Goal: Obtain resource: Download file/media

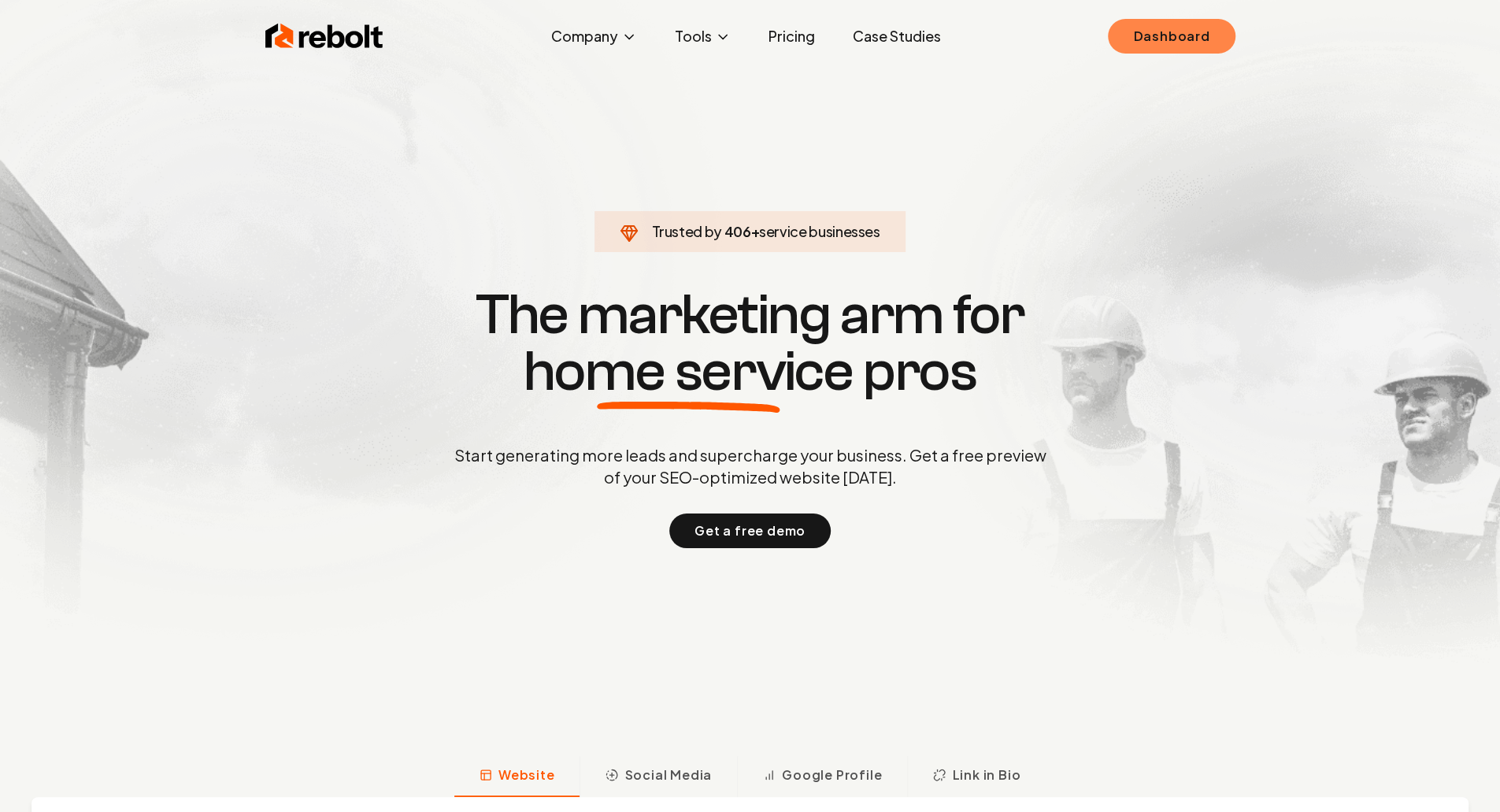
click at [1220, 25] on link "Dashboard" at bounding box center [1171, 36] width 127 height 35
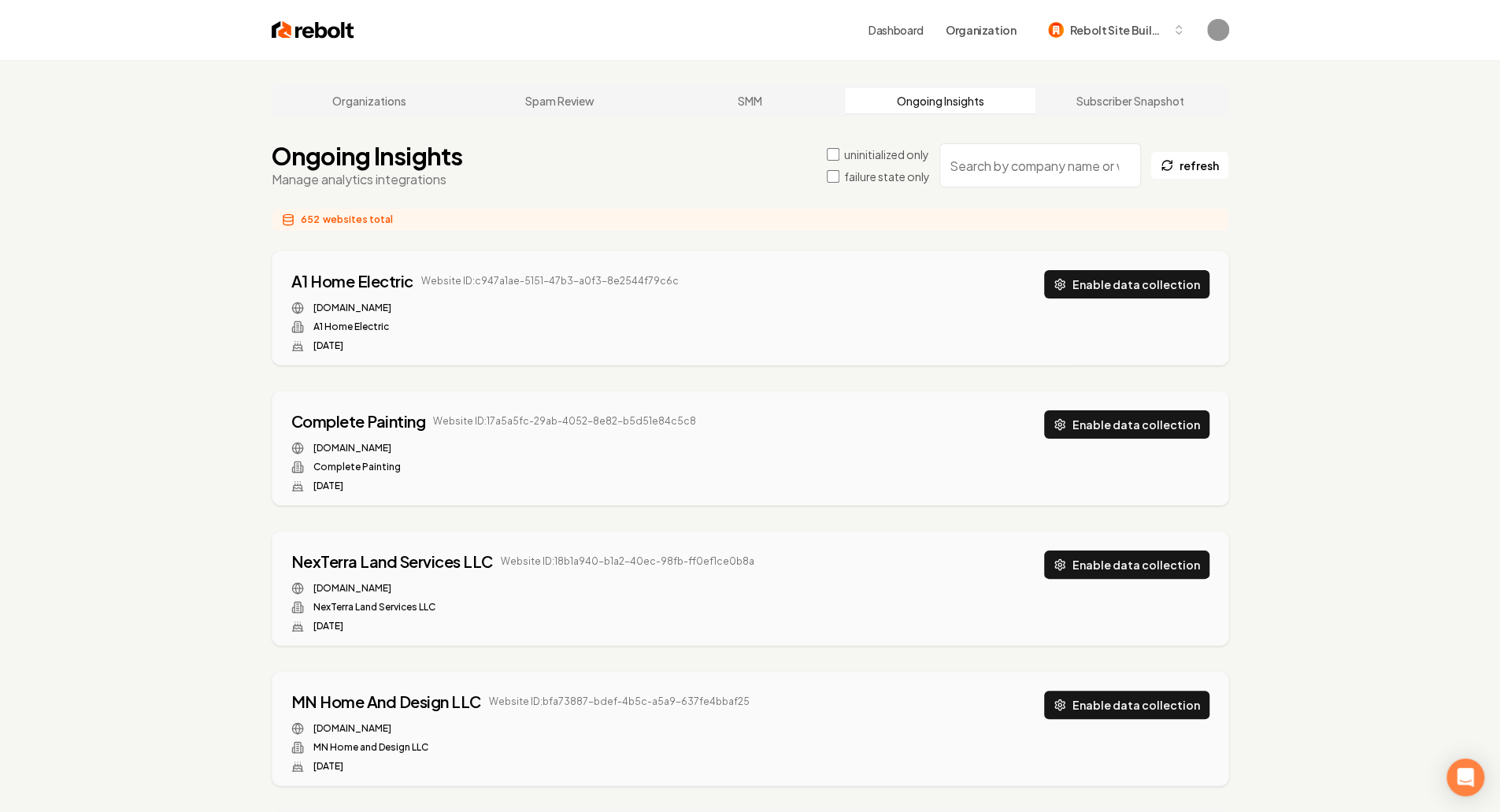
click at [1030, 163] on input "search" at bounding box center [1040, 165] width 202 height 44
paste input "jrmlawncare.com"
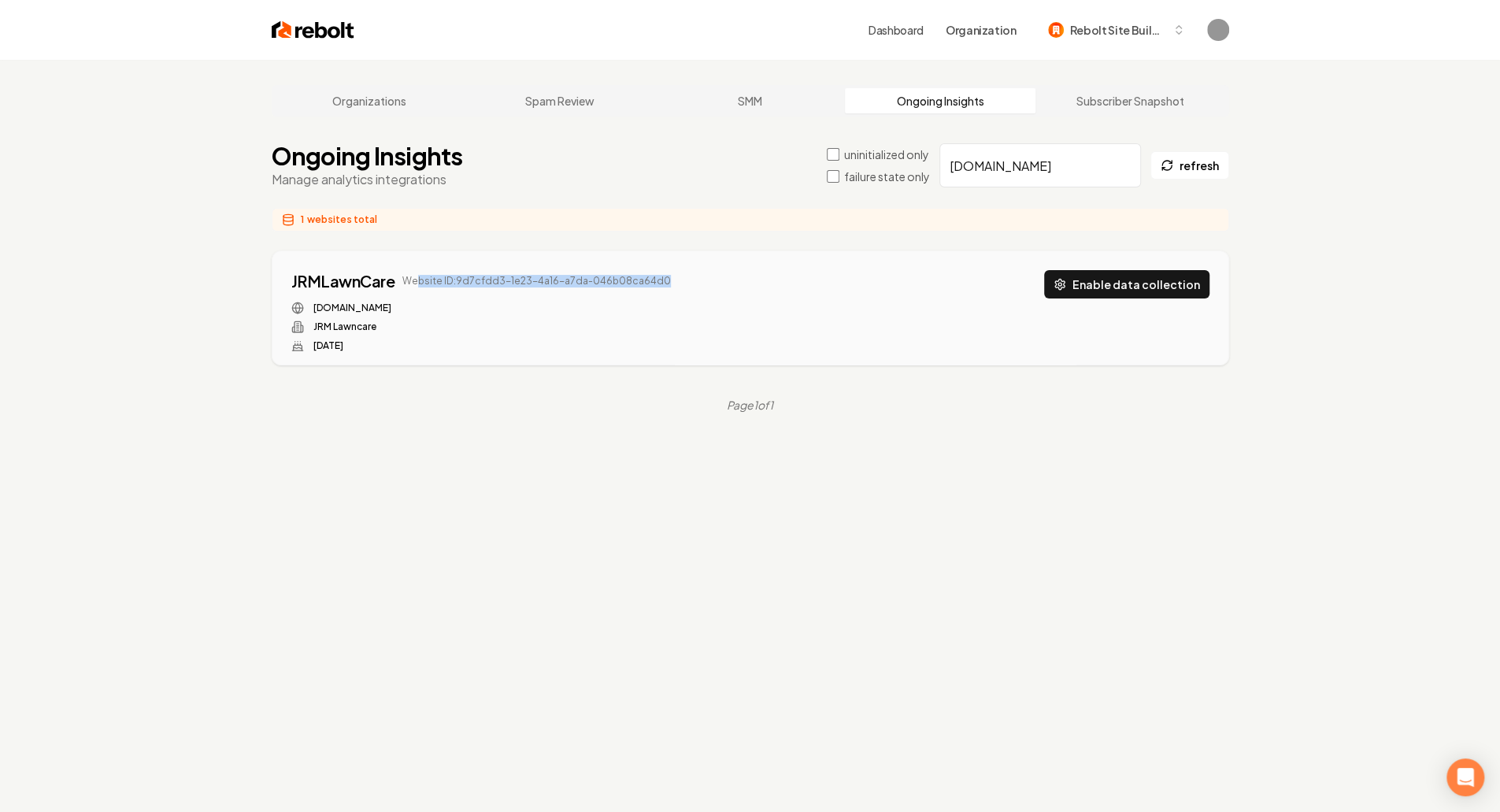
drag, startPoint x: 417, startPoint y: 281, endPoint x: 662, endPoint y: 281, distance: 245.0
click at [662, 281] on div "JRMLawnCare Website ID: 9d7cfdd3-1e23-4a16-a7da-046b08ca64d0 jrmlawncare.com JR…" at bounding box center [750, 311] width 918 height 82
click at [1099, 284] on button "Enable data collection" at bounding box center [1126, 284] width 165 height 28
click at [942, 490] on div "Organizations Spam Review SMM Ongoing Insights Subscriber Snapshot Ongoing Insi…" at bounding box center [750, 466] width 1500 height 812
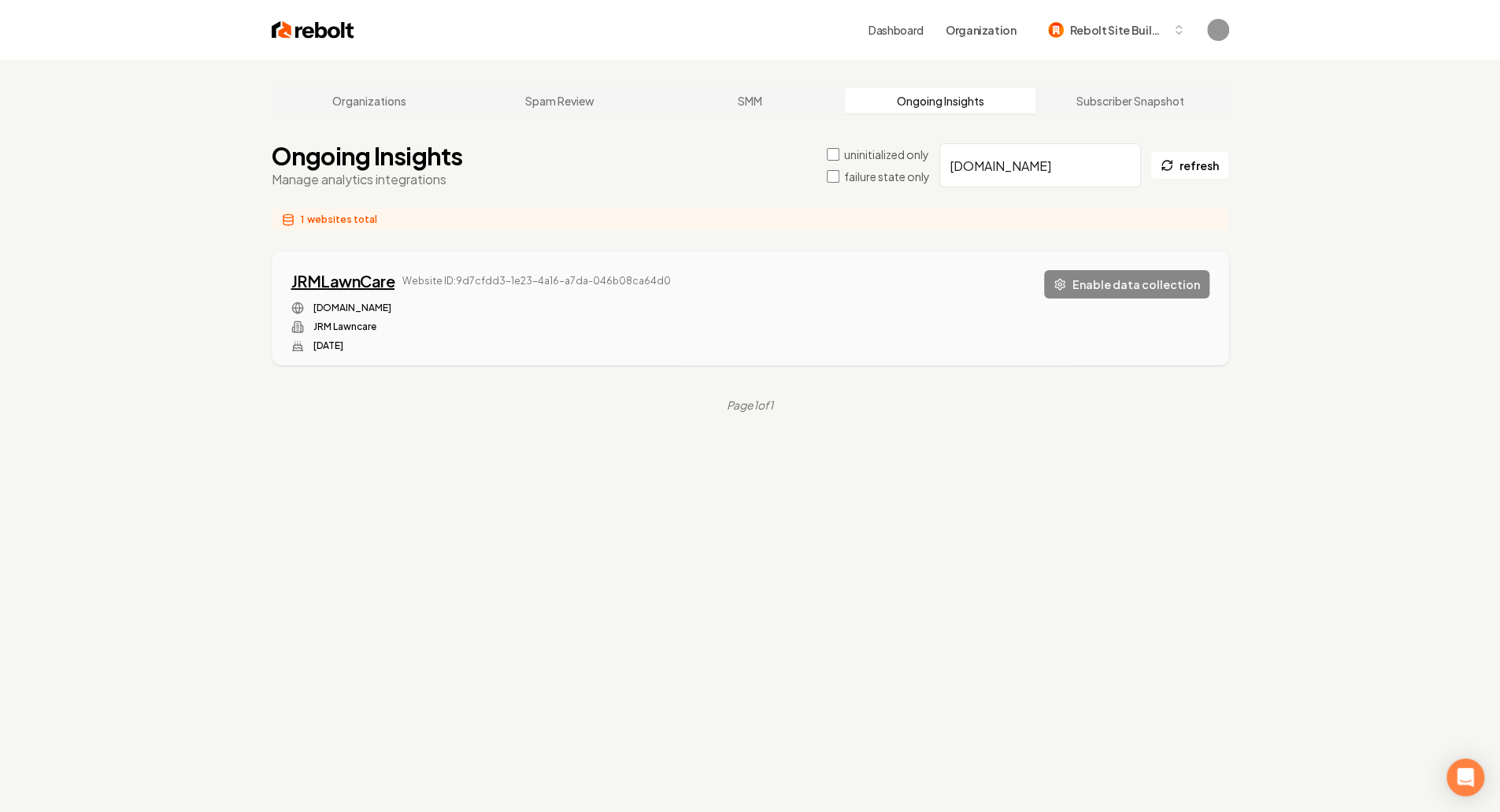
click at [343, 283] on div "JRMLawnCare" at bounding box center [343, 281] width 104 height 22
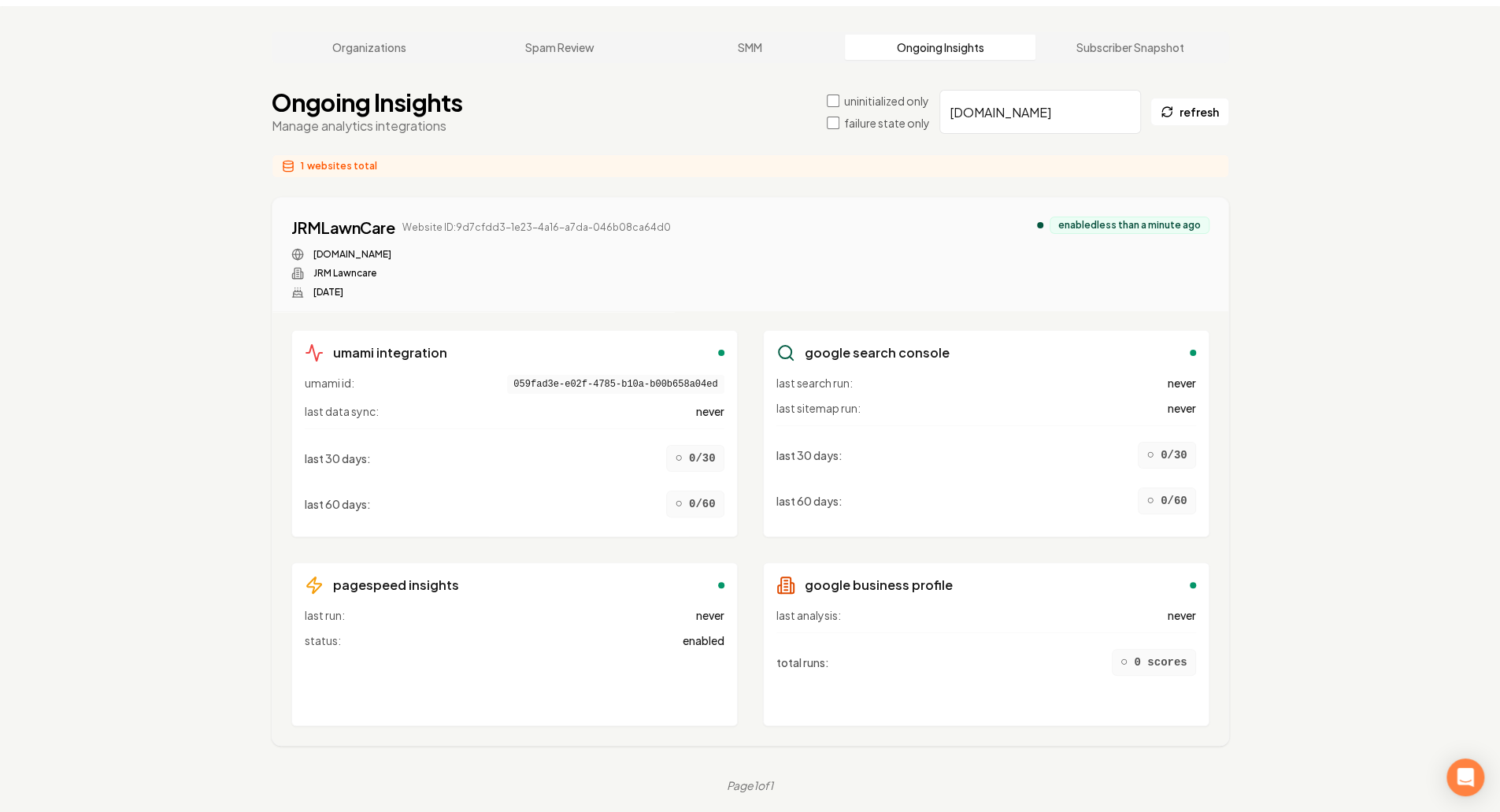
scroll to position [60, 0]
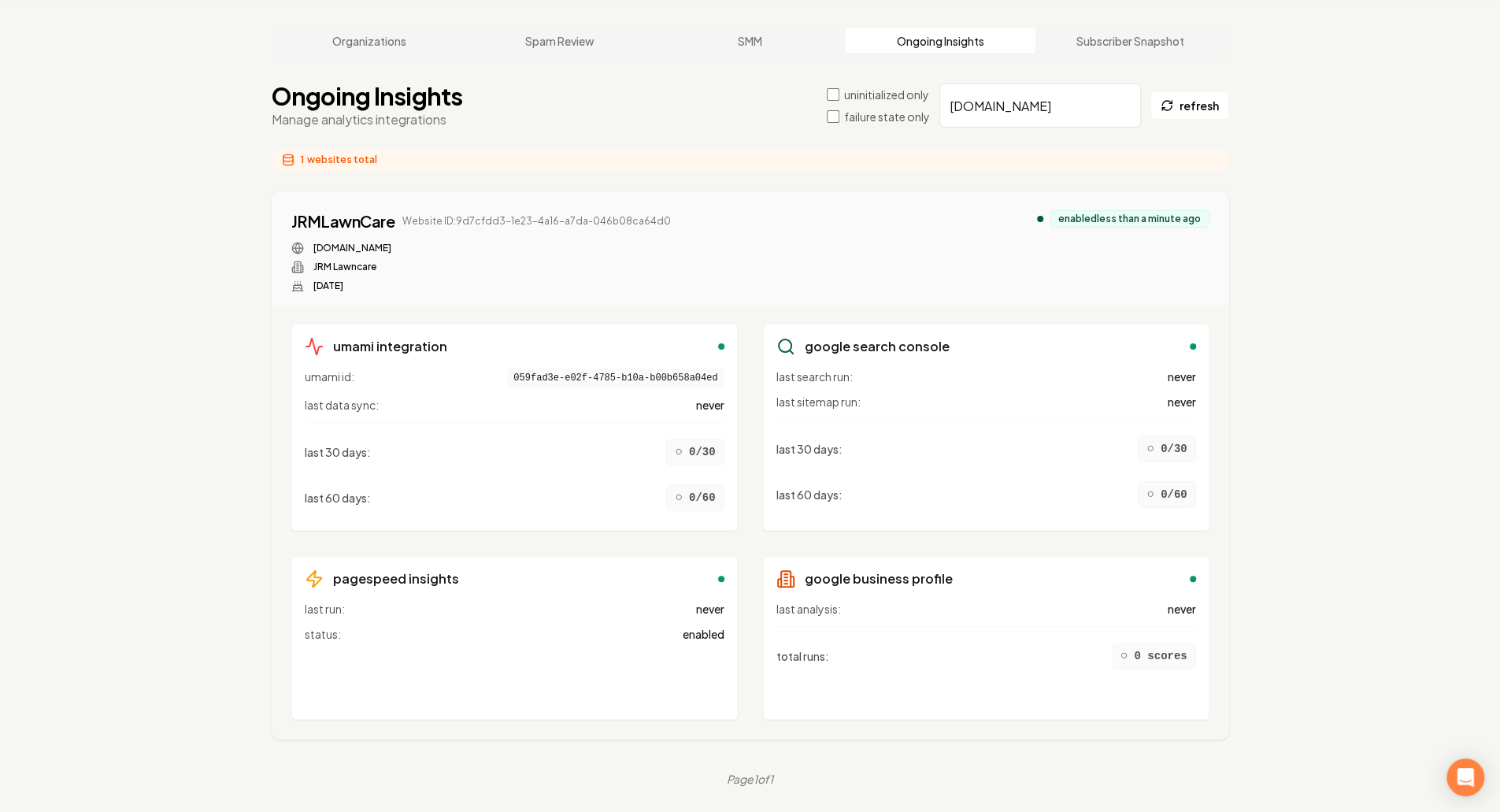
click at [1020, 116] on input "jrmlawncare.com" at bounding box center [1040, 105] width 202 height 44
paste input "unkofamerica"
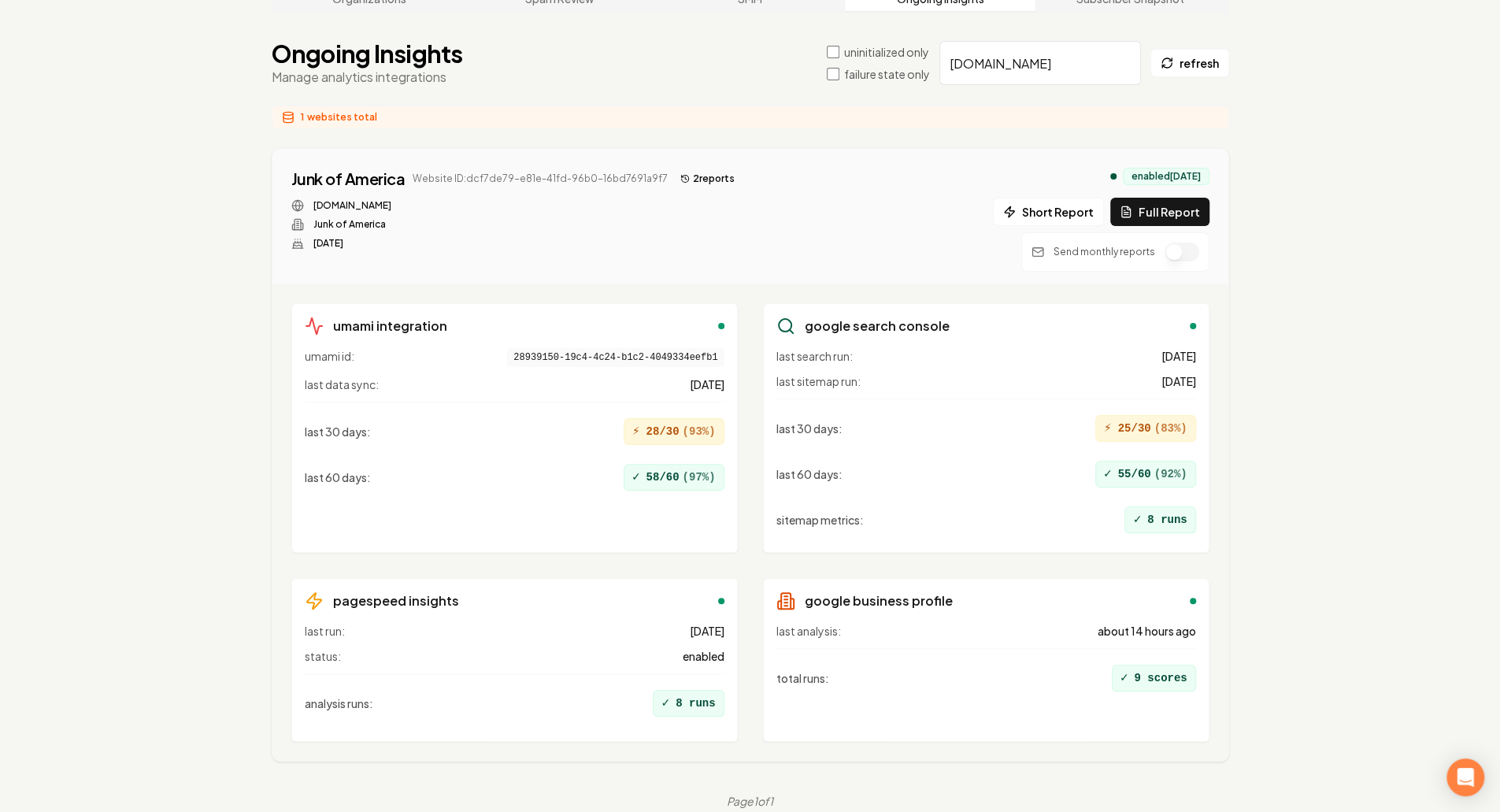
scroll to position [119, 0]
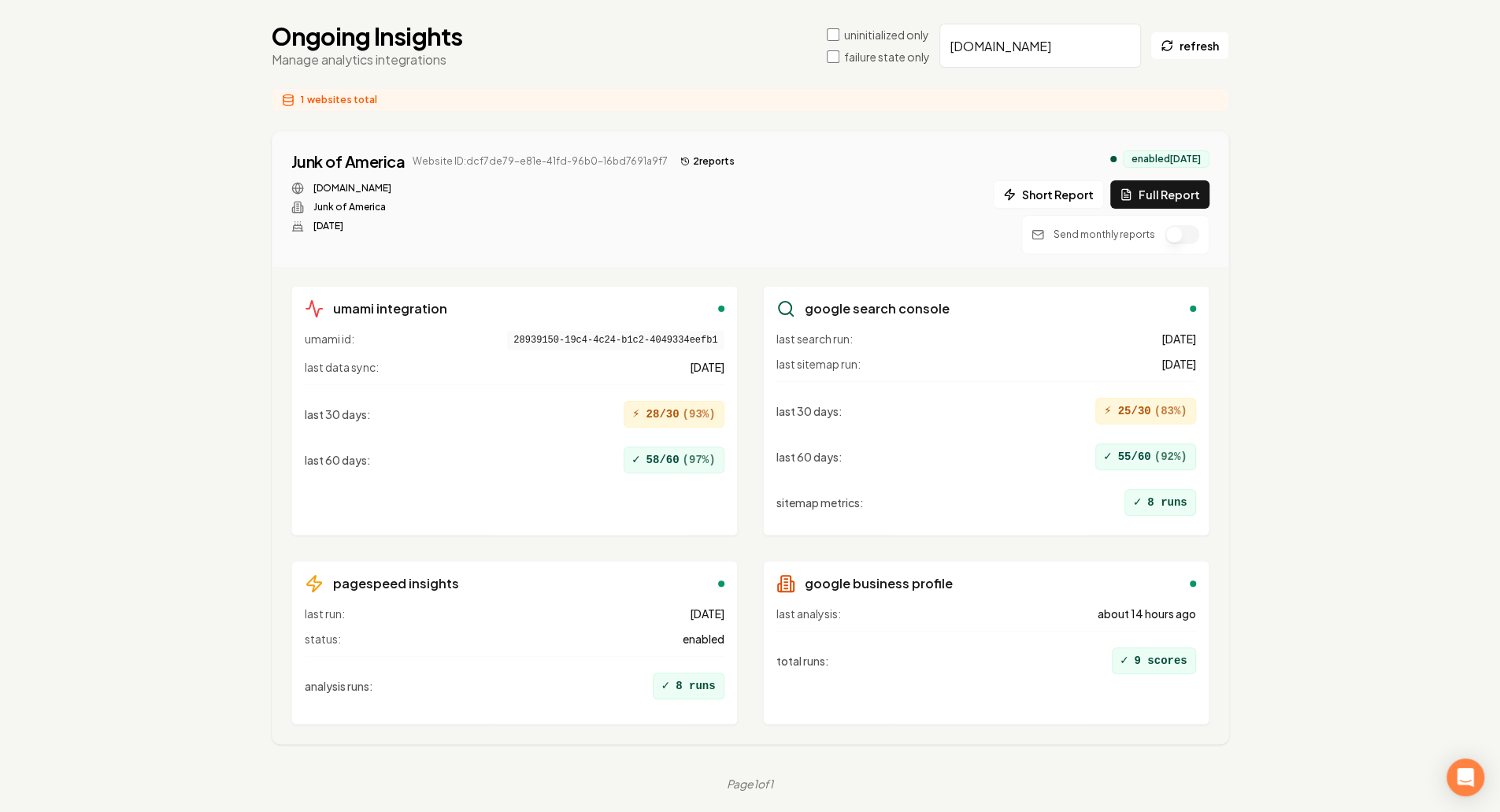
click at [688, 417] on span "( 93 %)" at bounding box center [699, 414] width 33 height 16
click at [668, 467] on div "✓ 58/60 ( 97 %)" at bounding box center [674, 460] width 100 height 27
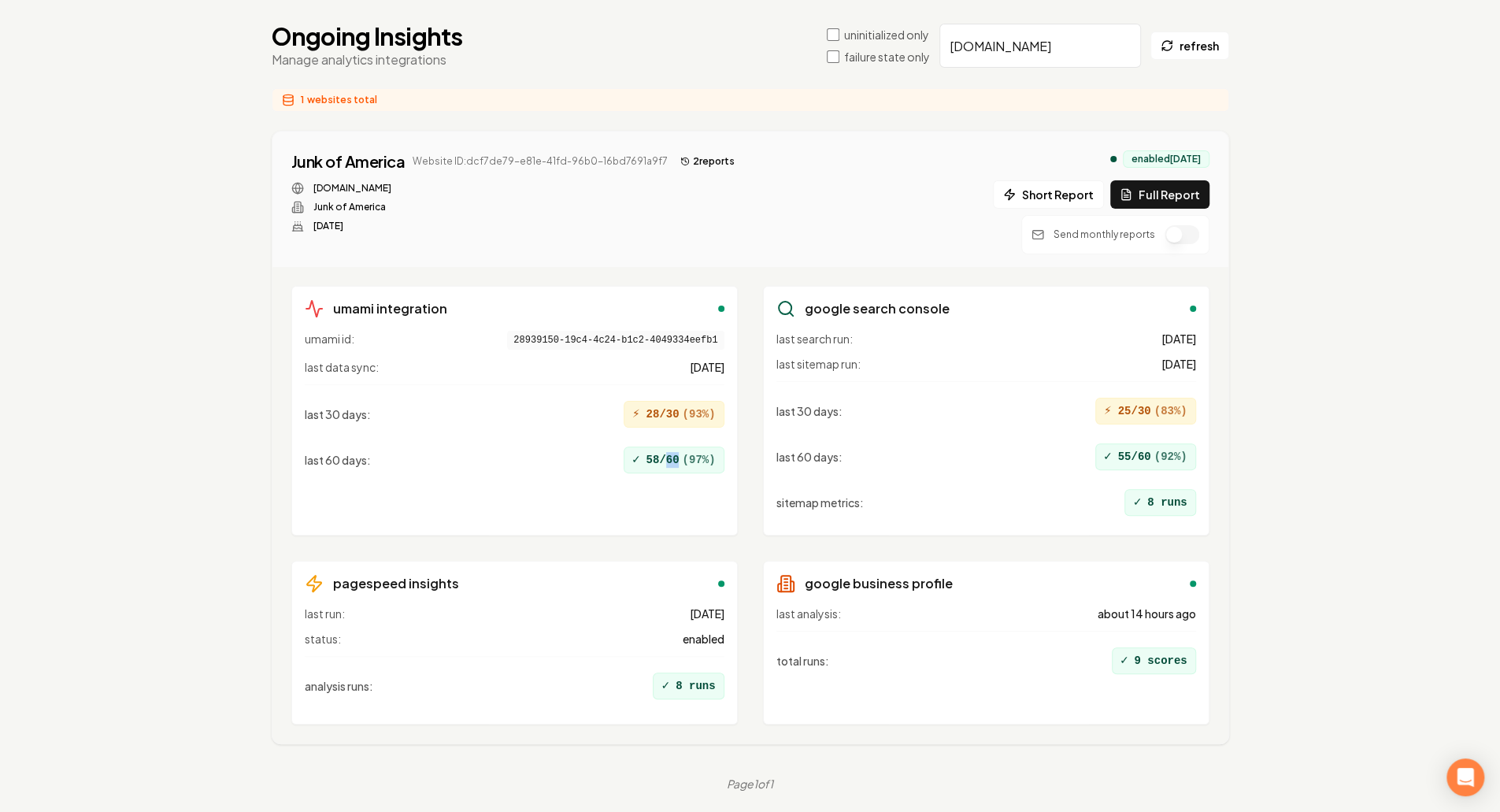
click at [668, 467] on div "✓ 58/60 ( 97 %)" at bounding box center [674, 460] width 100 height 27
click at [668, 402] on div "⚡ 28/30 ( 93 %)" at bounding box center [674, 414] width 100 height 27
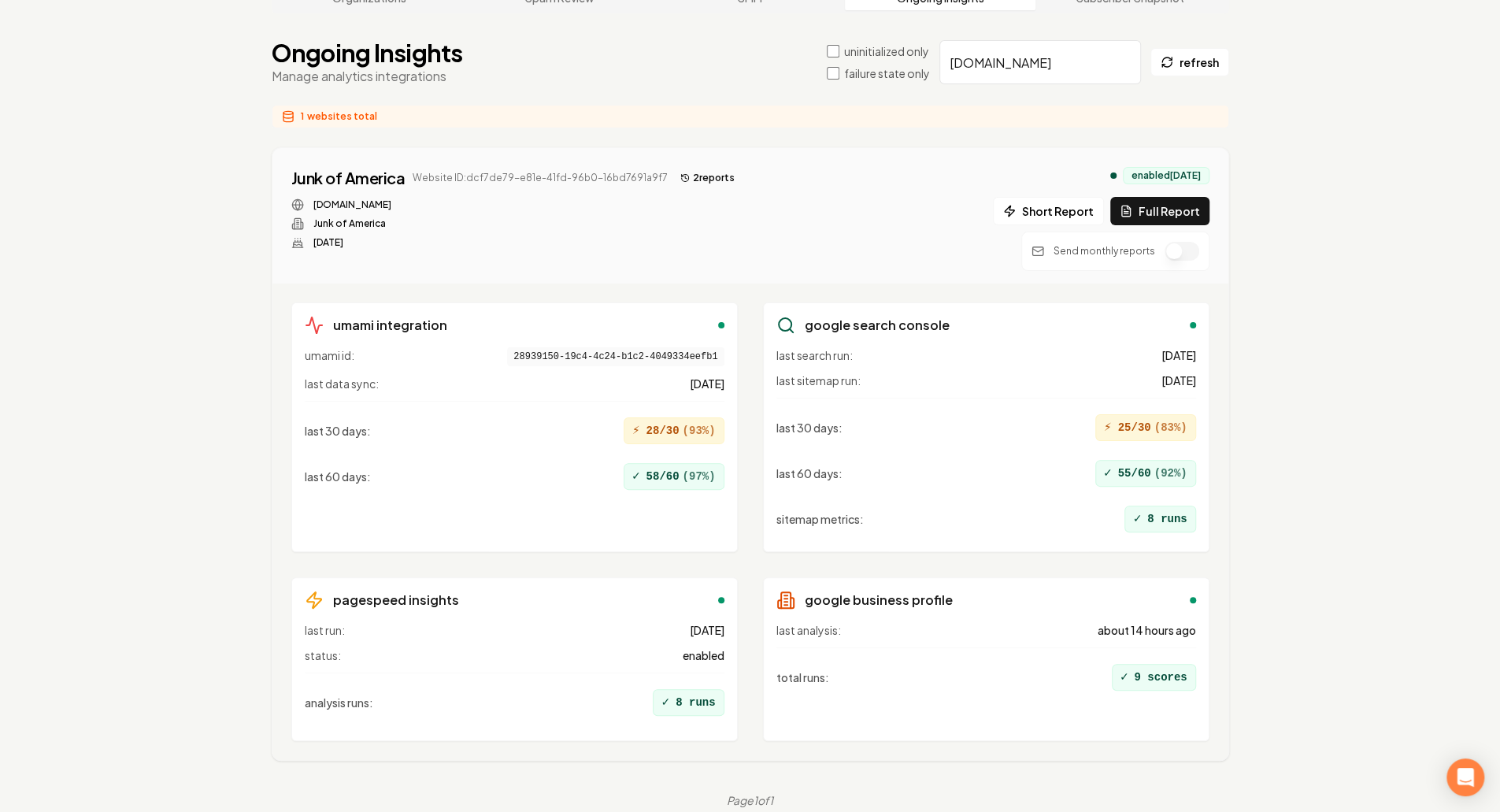
scroll to position [100, 0]
click at [1168, 204] on button "Full Report" at bounding box center [1159, 213] width 100 height 28
click at [709, 175] on button "2 report s" at bounding box center [707, 180] width 67 height 19
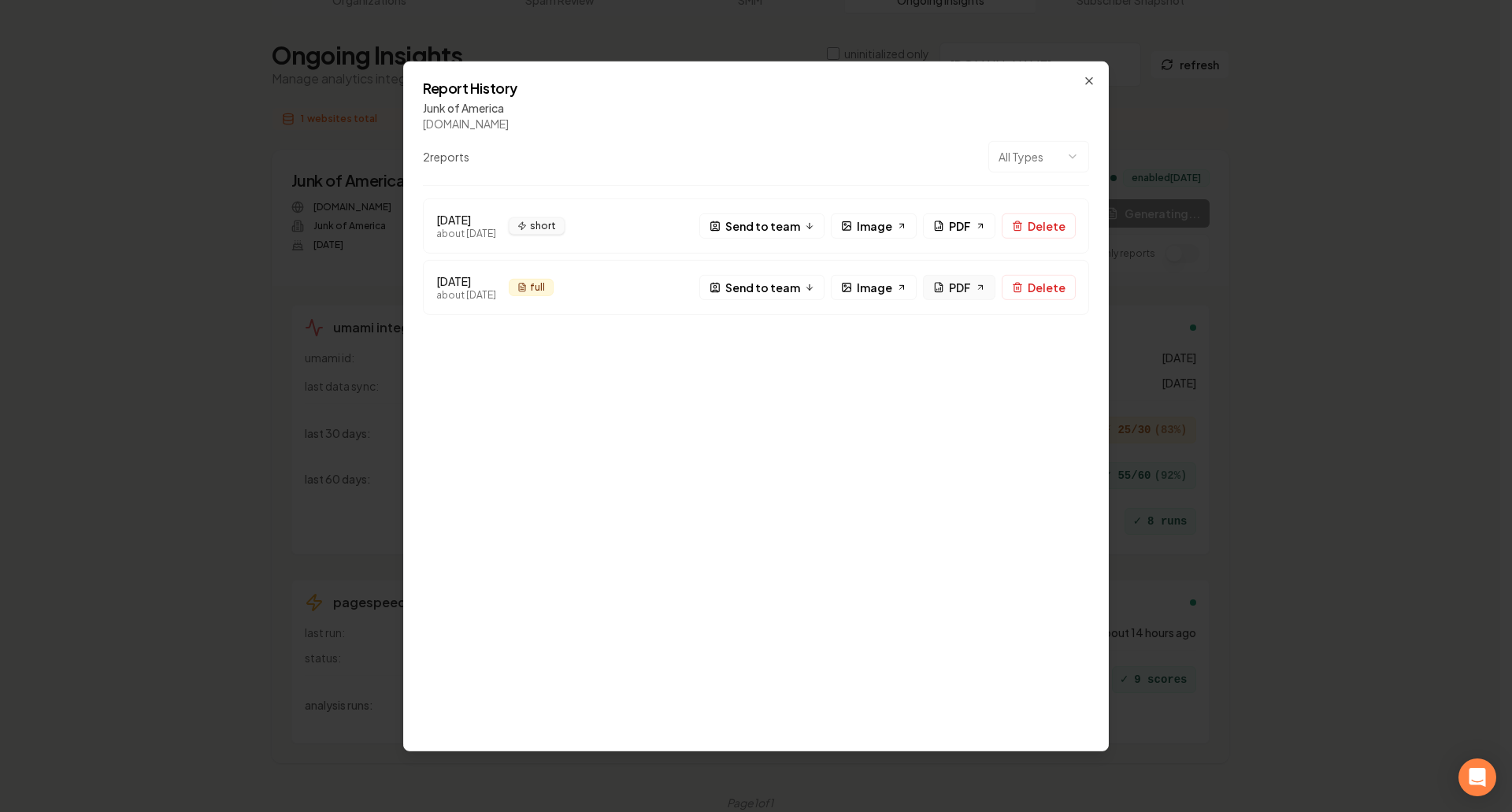
click at [950, 282] on link "PDF" at bounding box center [960, 286] width 72 height 26
click at [1094, 82] on icon "button" at bounding box center [1089, 80] width 12 height 12
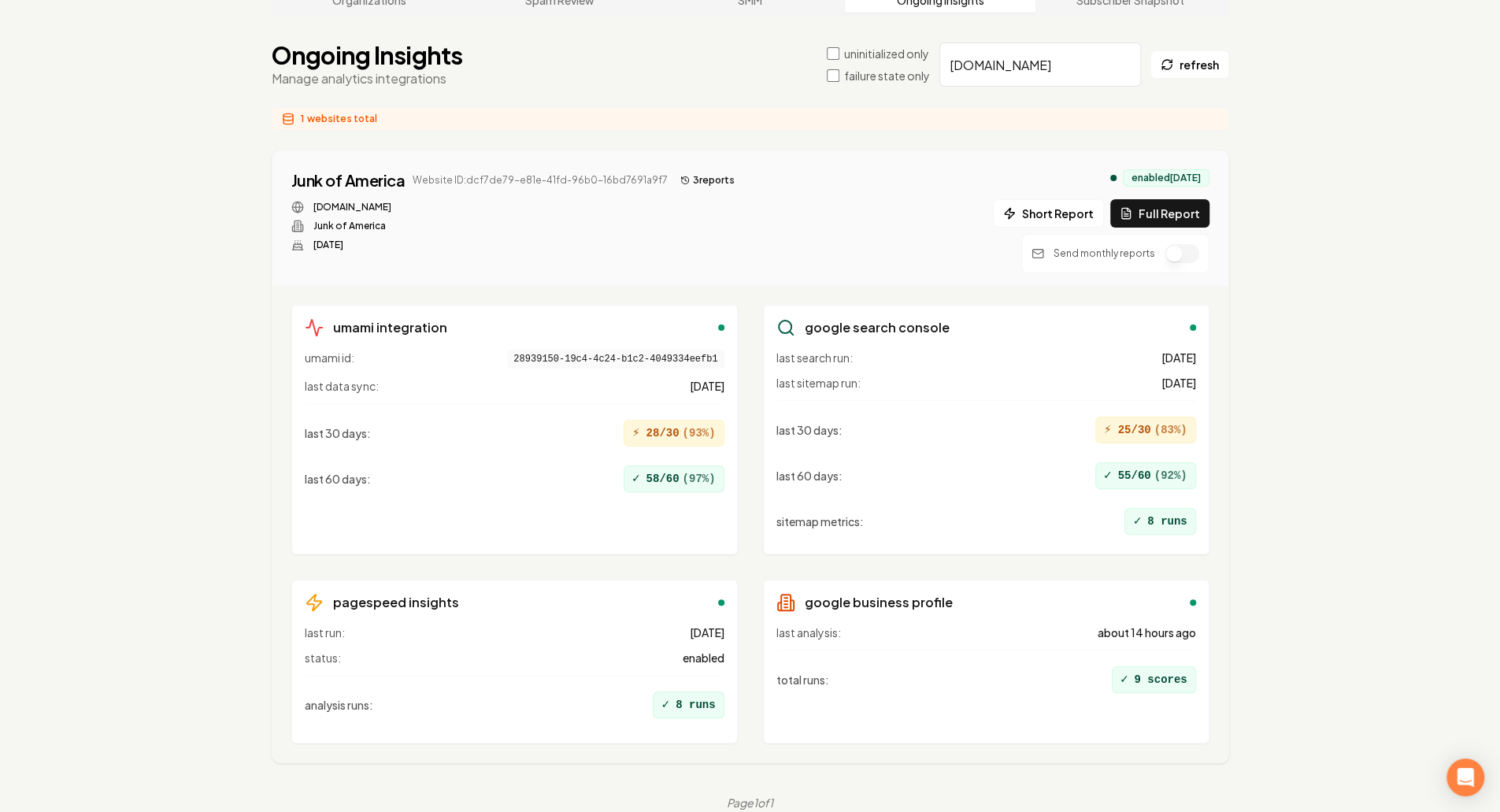
click at [694, 186] on button "3 report s" at bounding box center [707, 180] width 67 height 19
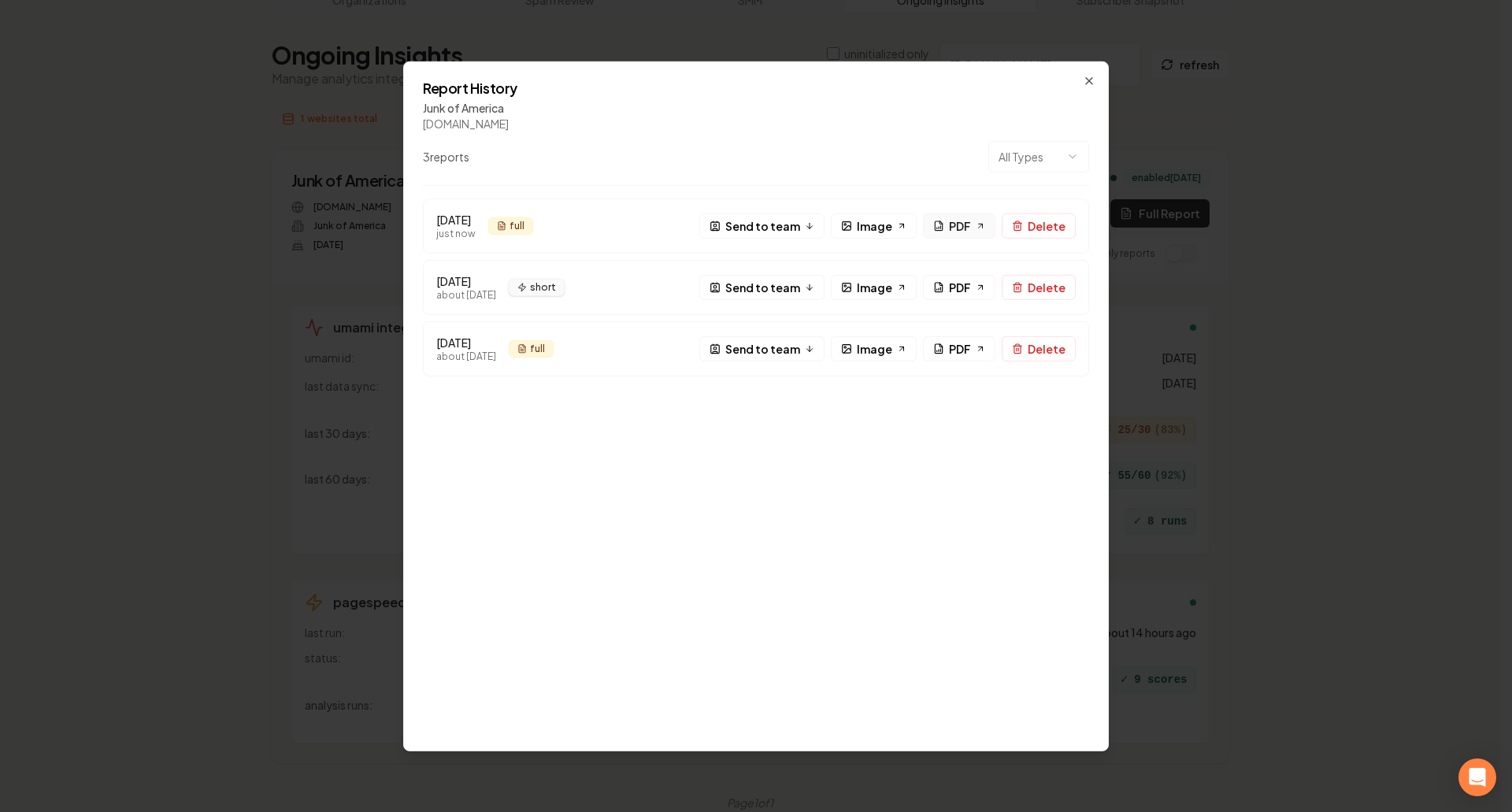
click at [971, 228] on span "PDF" at bounding box center [960, 225] width 22 height 16
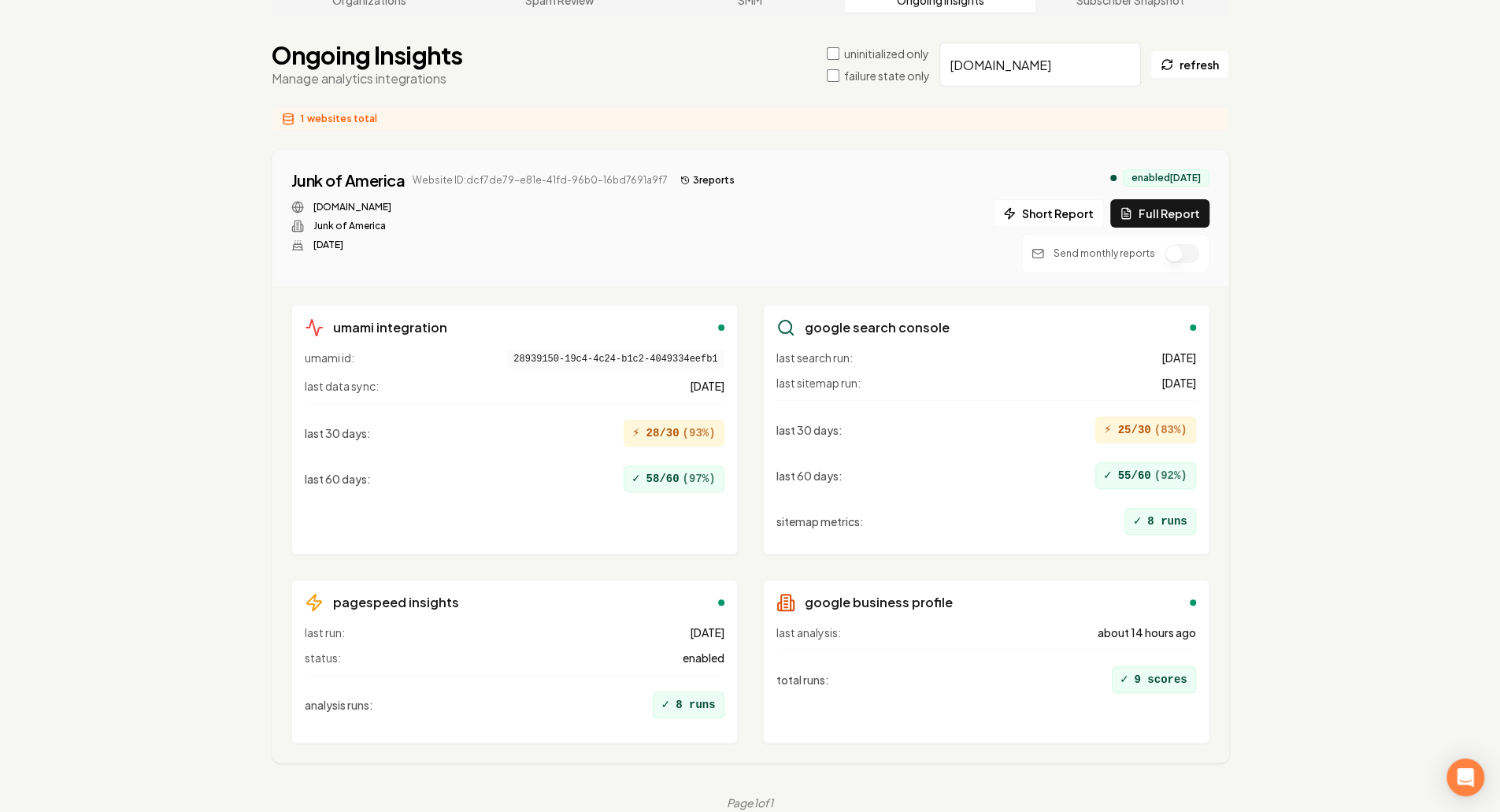
click at [1033, 69] on input "junkofamerica.com" at bounding box center [1040, 65] width 202 height 44
paste input "sunshinecleaningservices.net"
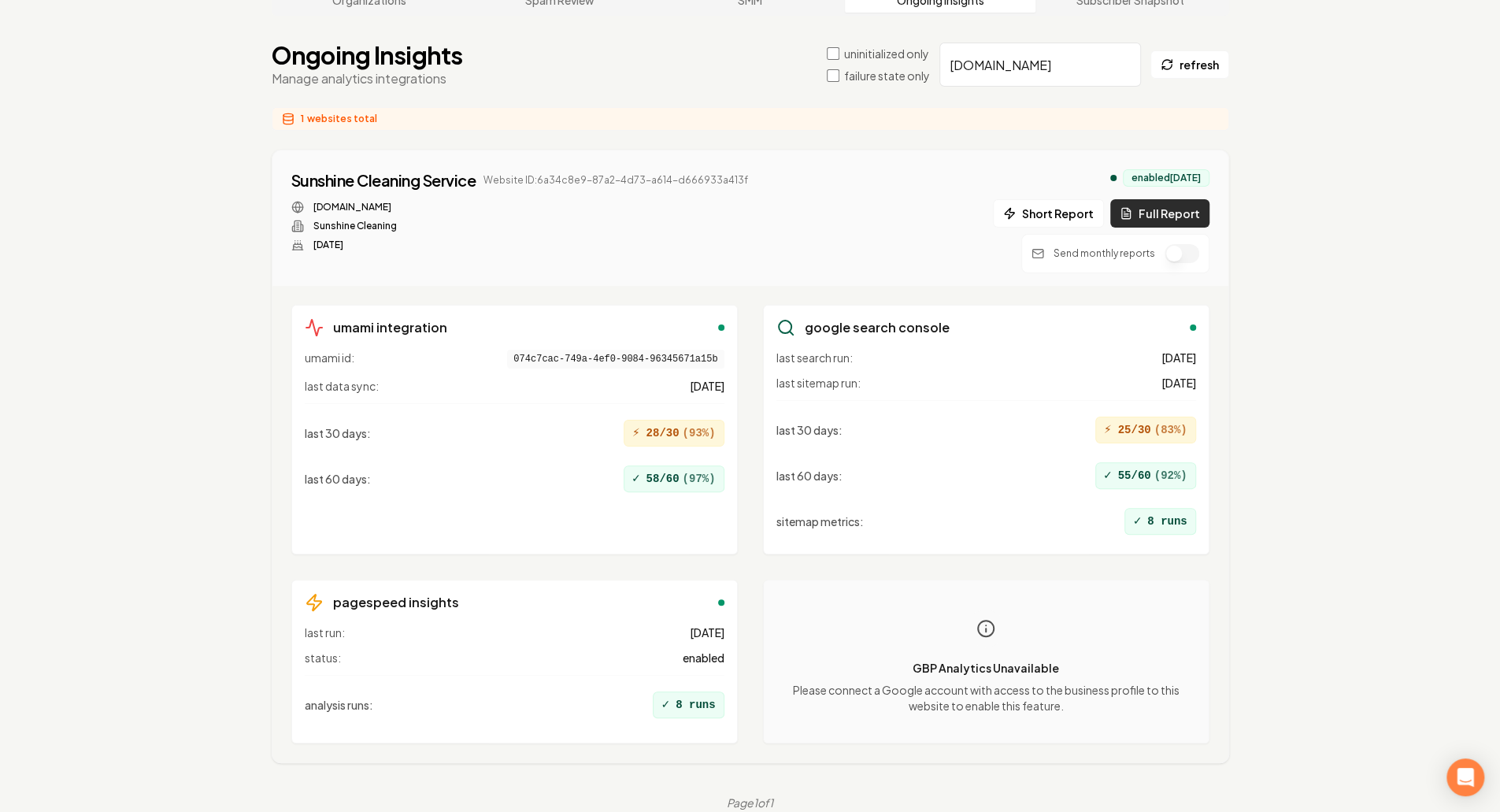
type input "sunshinecleaningservices.net"
click at [1167, 209] on button "Full Report" at bounding box center [1159, 213] width 100 height 28
click at [1310, 327] on div "Organizations Spam Review SMM Ongoing Insights Subscriber Snapshot Ongoing Insi…" at bounding box center [750, 397] width 1500 height 876
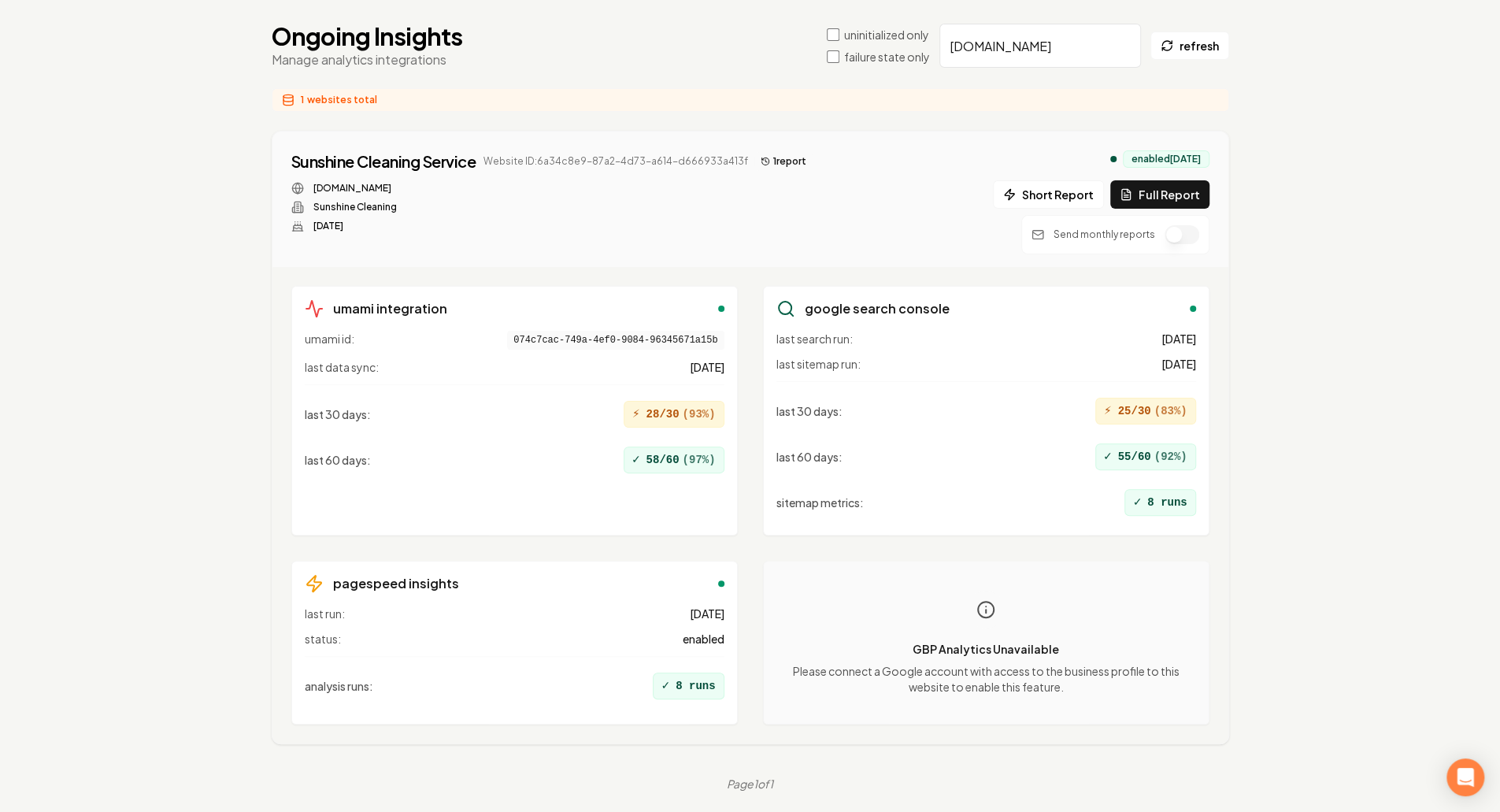
click at [772, 163] on button "1 report" at bounding box center [783, 161] width 58 height 19
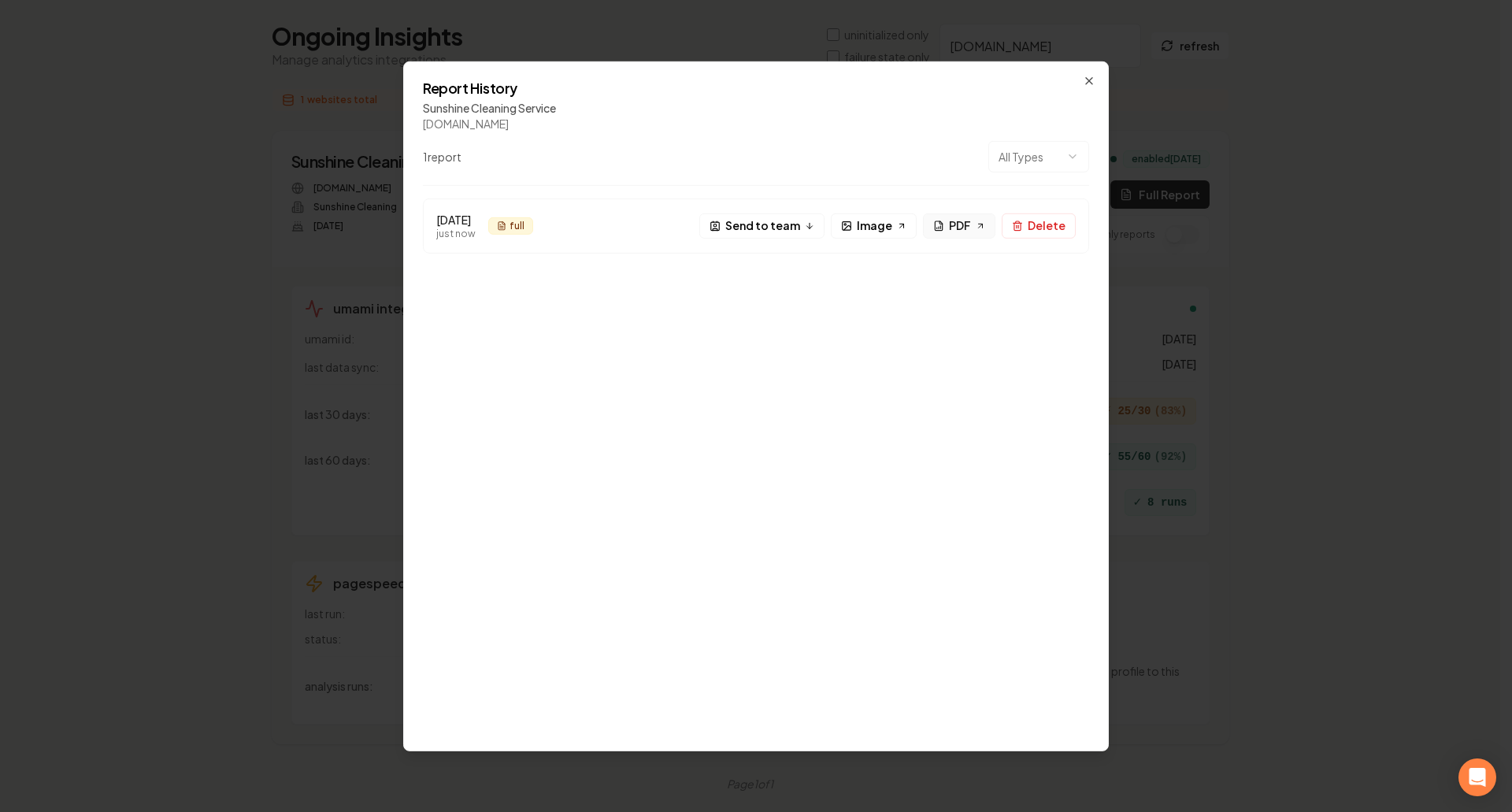
click at [963, 228] on span "PDF" at bounding box center [960, 225] width 22 height 16
